Goal: Entertainment & Leisure: Consume media (video, audio)

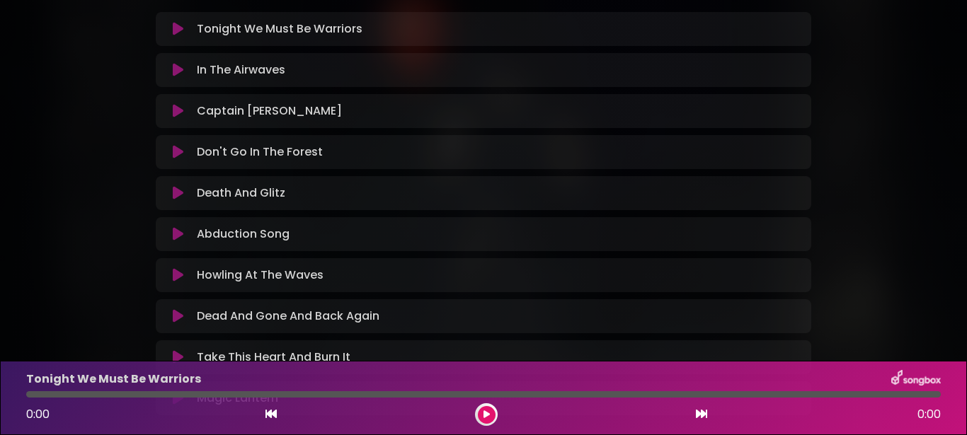
scroll to position [412, 0]
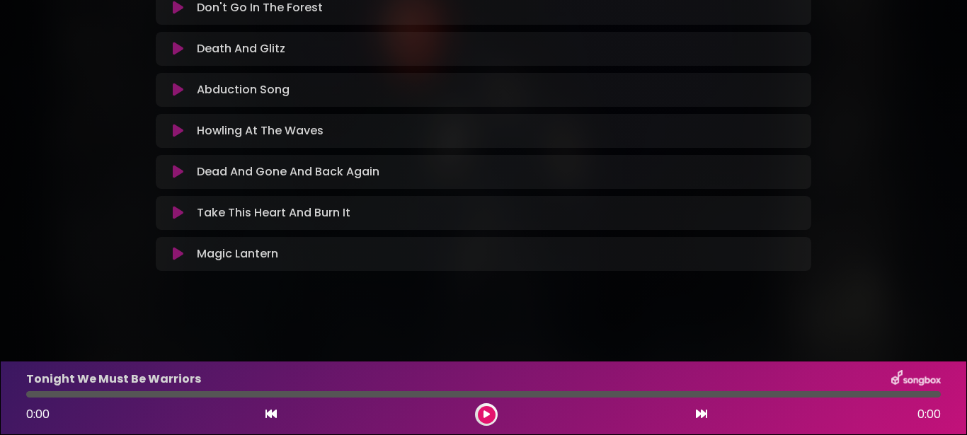
drag, startPoint x: 186, startPoint y: 28, endPoint x: 385, endPoint y: 259, distance: 304.7
copy div "Magic Lantern"
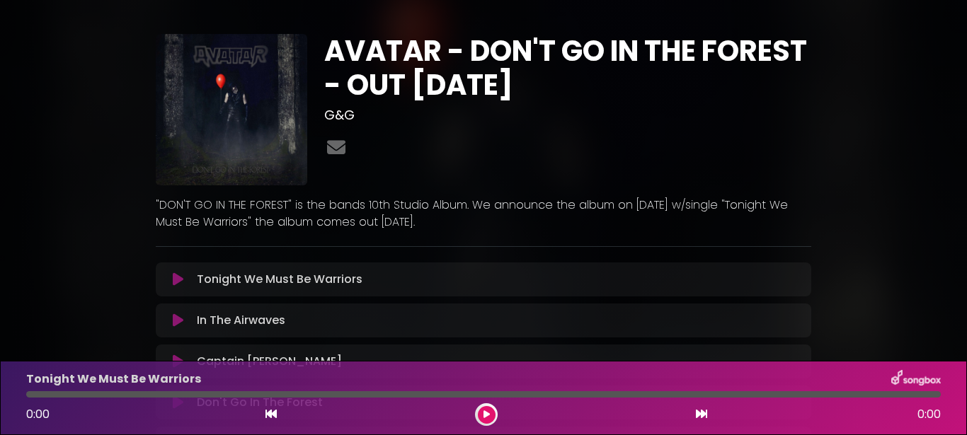
scroll to position [0, 0]
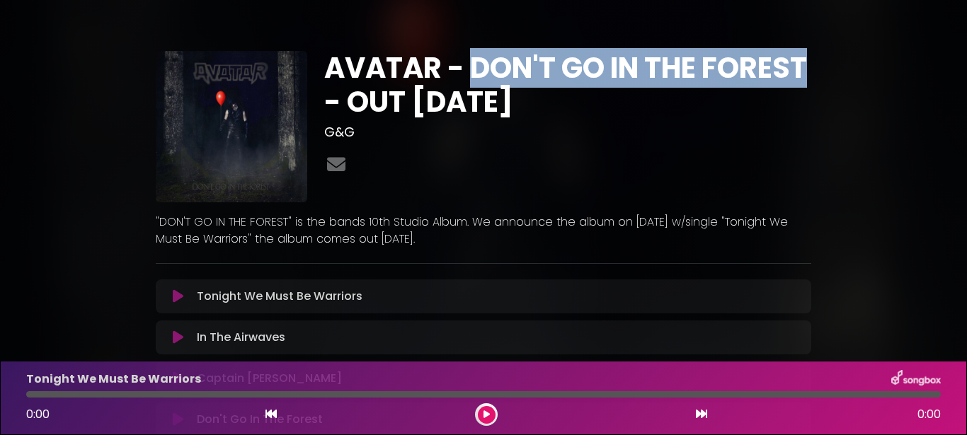
drag, startPoint x: 424, startPoint y: 105, endPoint x: 462, endPoint y: 71, distance: 51.1
click at [462, 71] on h1 "AVATAR - DON'T GO IN THE FOREST - OUT [DATE]" at bounding box center [568, 85] width 488 height 68
copy h1 "DON'T GO IN THE FOREST"
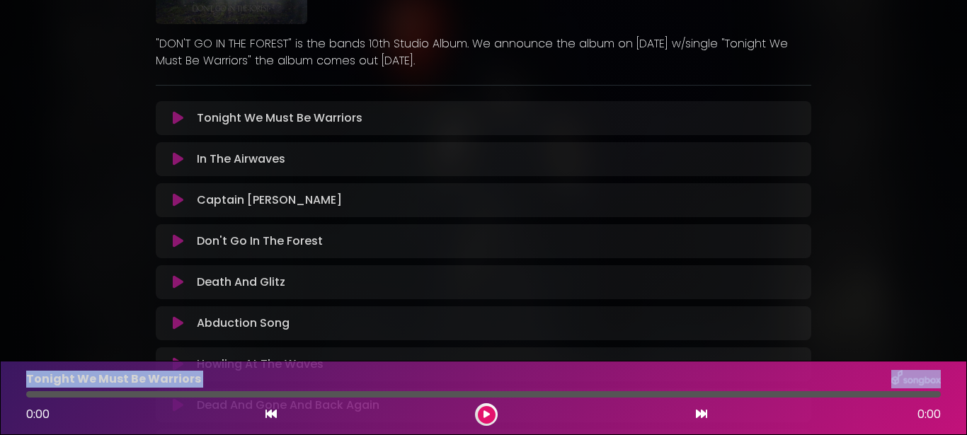
drag, startPoint x: 193, startPoint y: 118, endPoint x: 343, endPoint y: 393, distance: 314.0
click at [343, 127] on div "Tonight We Must Be Warriors Loading Track..." at bounding box center [484, 118] width 656 height 17
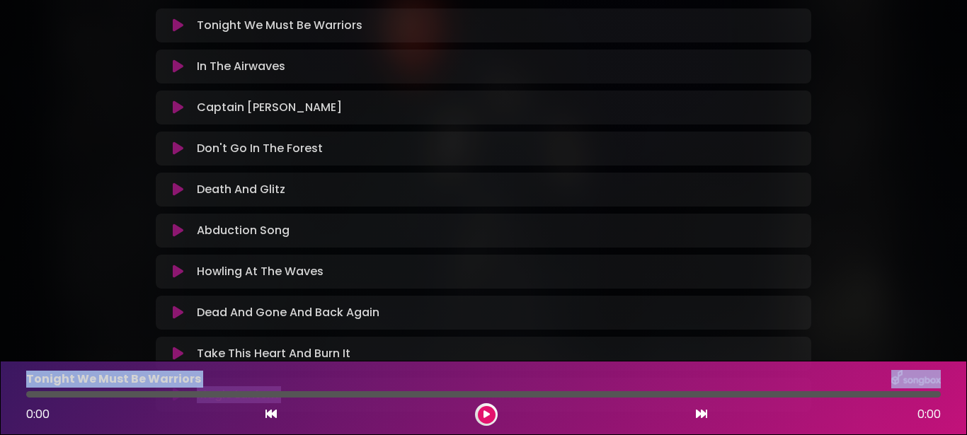
scroll to position [357, 0]
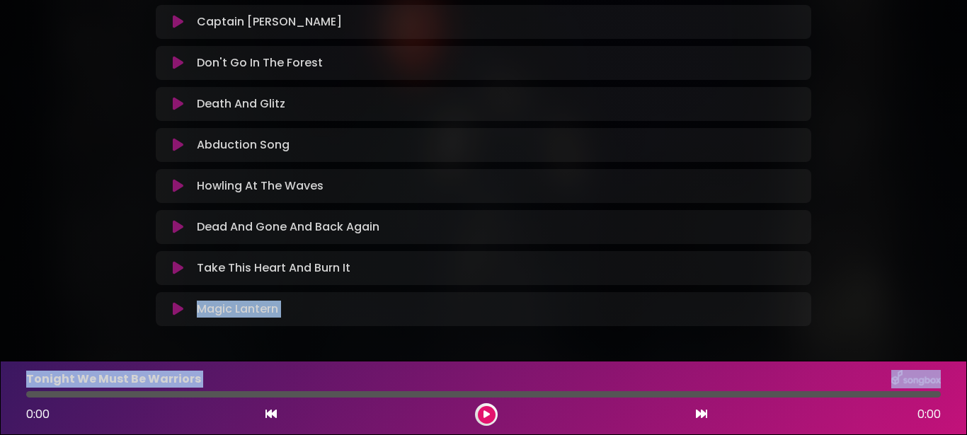
drag, startPoint x: 343, startPoint y: 393, endPoint x: 378, endPoint y: 285, distance: 113.7
click at [373, 391] on div at bounding box center [483, 394] width 915 height 6
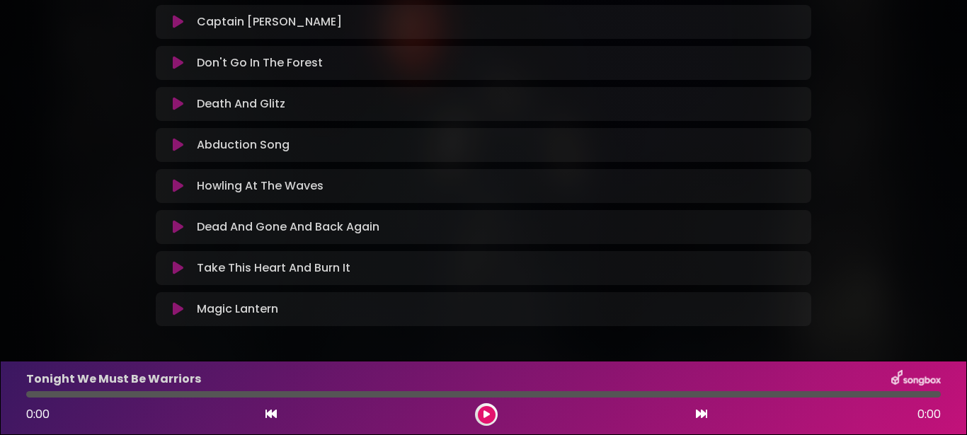
click at [478, 241] on div "Dead And Gone And Back Again Loading Track... Your Feedback Name" at bounding box center [484, 227] width 656 height 34
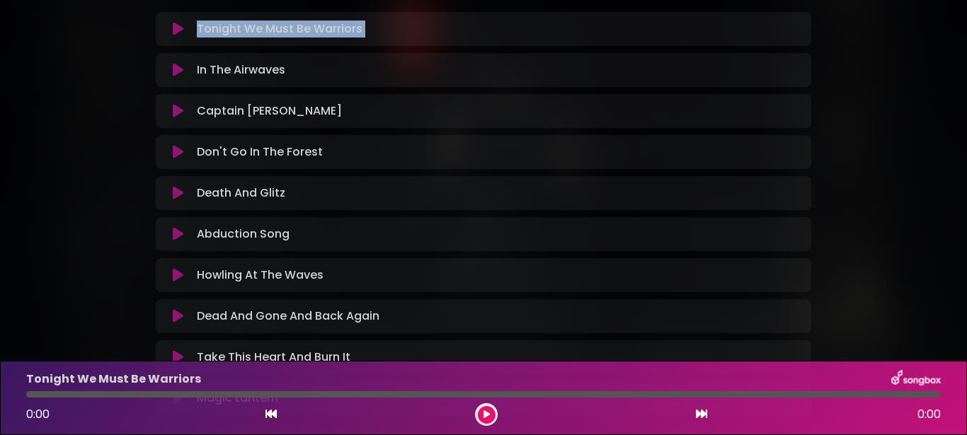
drag, startPoint x: 345, startPoint y: 313, endPoint x: 189, endPoint y: 33, distance: 320.1
click at [189, 390] on div "Magic Lantern Loading Track..." at bounding box center [484, 398] width 656 height 17
copy div "Tonight We Must Be Warriors Loading Track... Your Feedback Name Email Comment"
